Goal: Find specific page/section: Find specific page/section

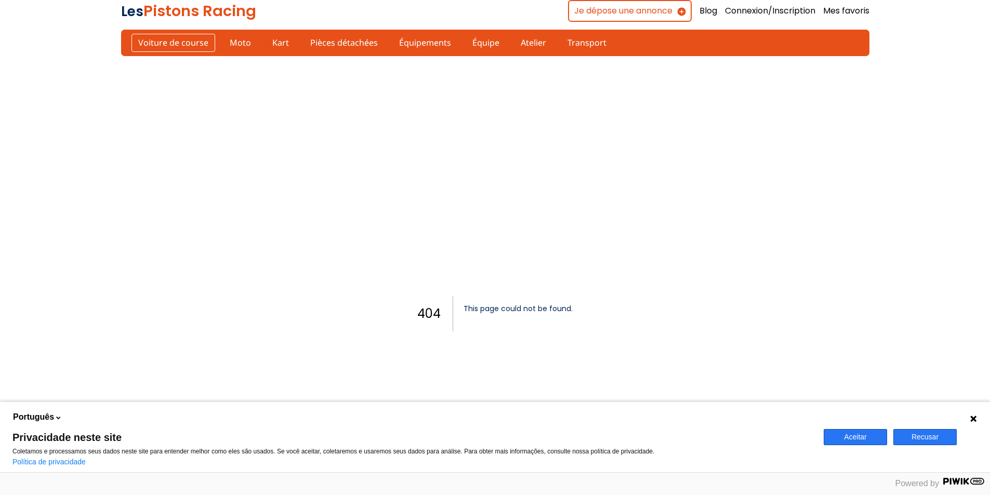
click at [174, 43] on link "Voiture de course" at bounding box center [174, 43] width 84 height 18
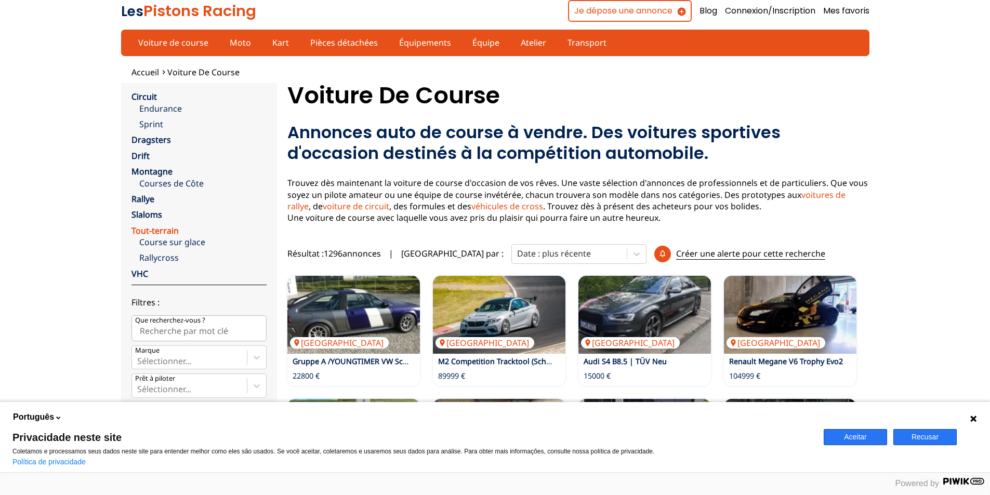
click at [162, 230] on link "Tout-terrain" at bounding box center [155, 230] width 47 height 11
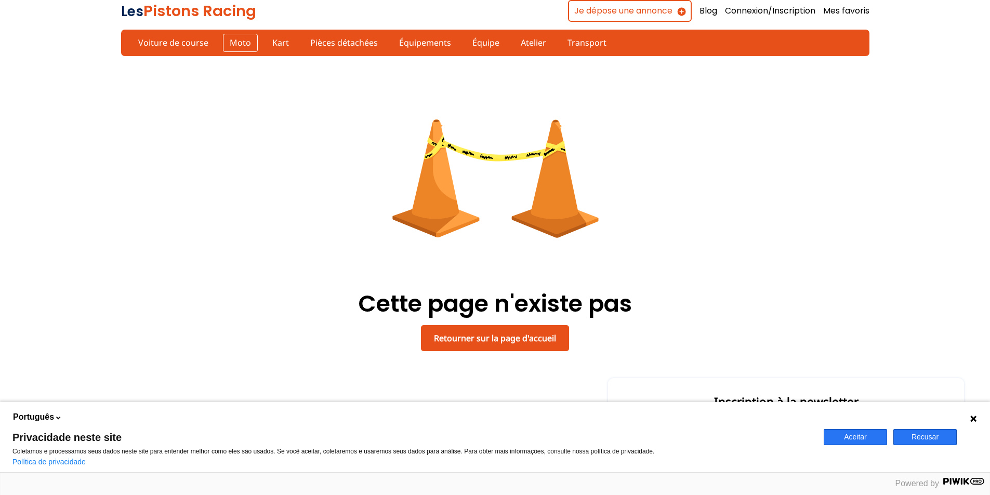
click at [238, 45] on link "Moto" at bounding box center [240, 43] width 35 height 18
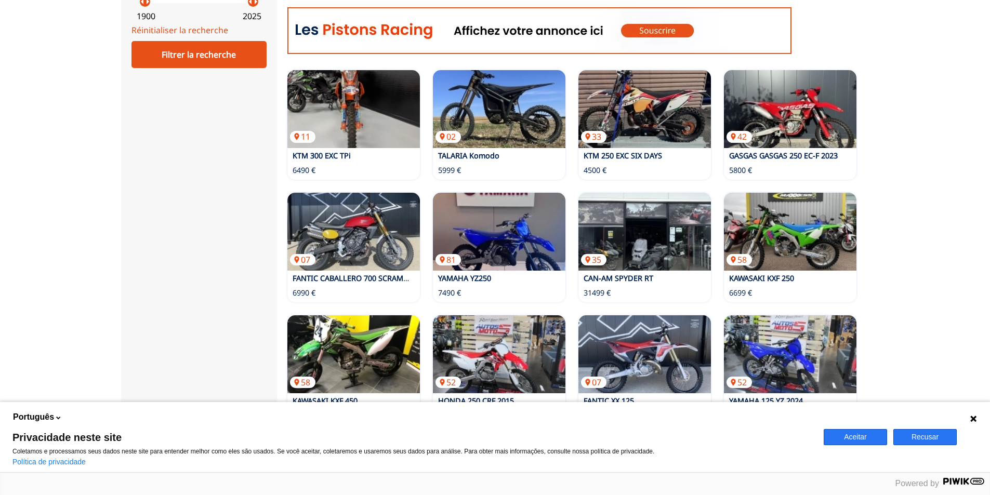
scroll to position [876, 0]
